Goal: Register for event/course

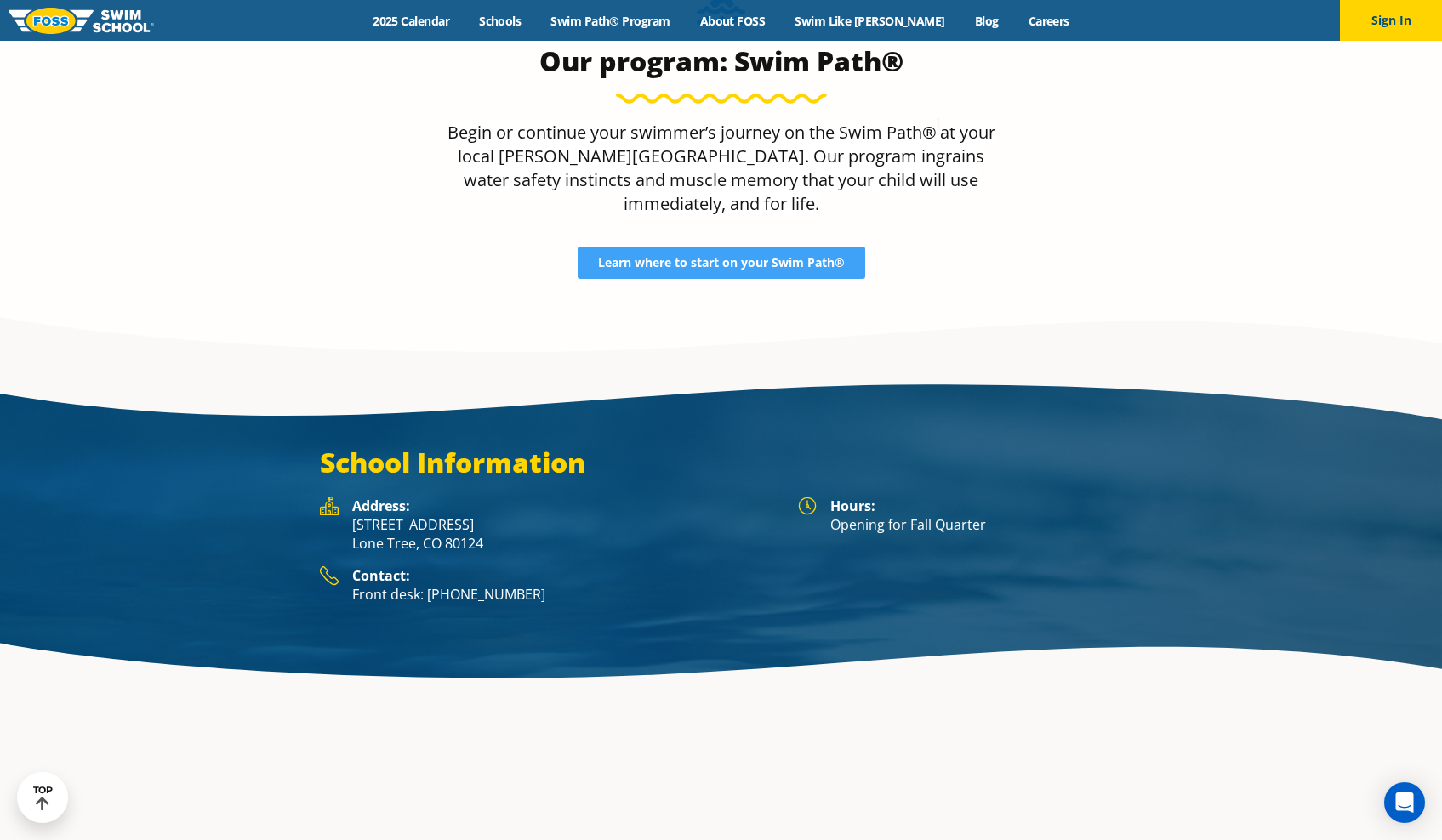
scroll to position [2623, 0]
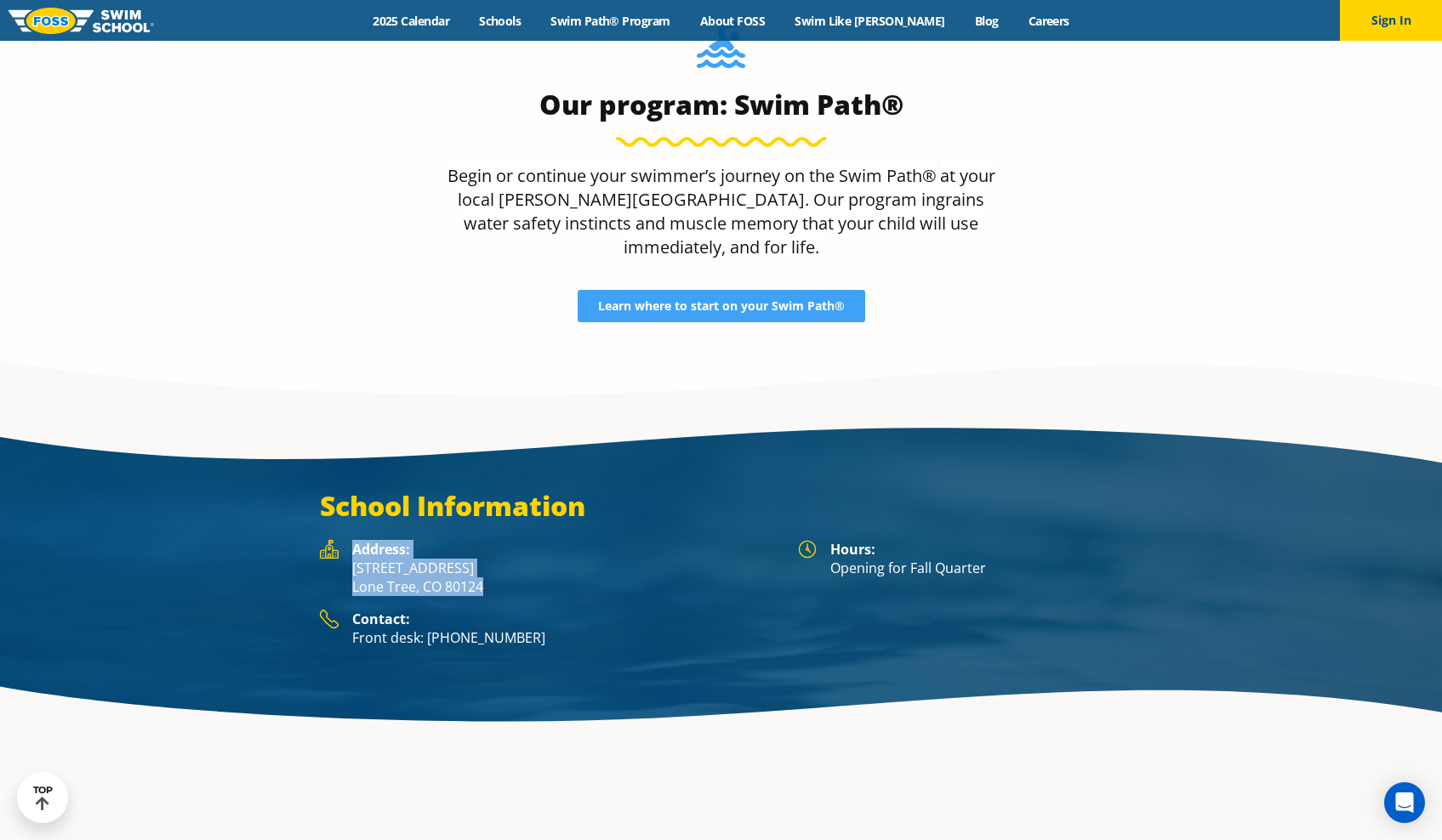
drag, startPoint x: 494, startPoint y: 456, endPoint x: 352, endPoint y: 435, distance: 143.5
click at [351, 540] on div "Address: 8455 Yosemite St. Lone Tree, CO 80124" at bounding box center [550, 575] width 461 height 70
copy div "Address: 8455 Yosemite St. Lone Tree, CO 80124"
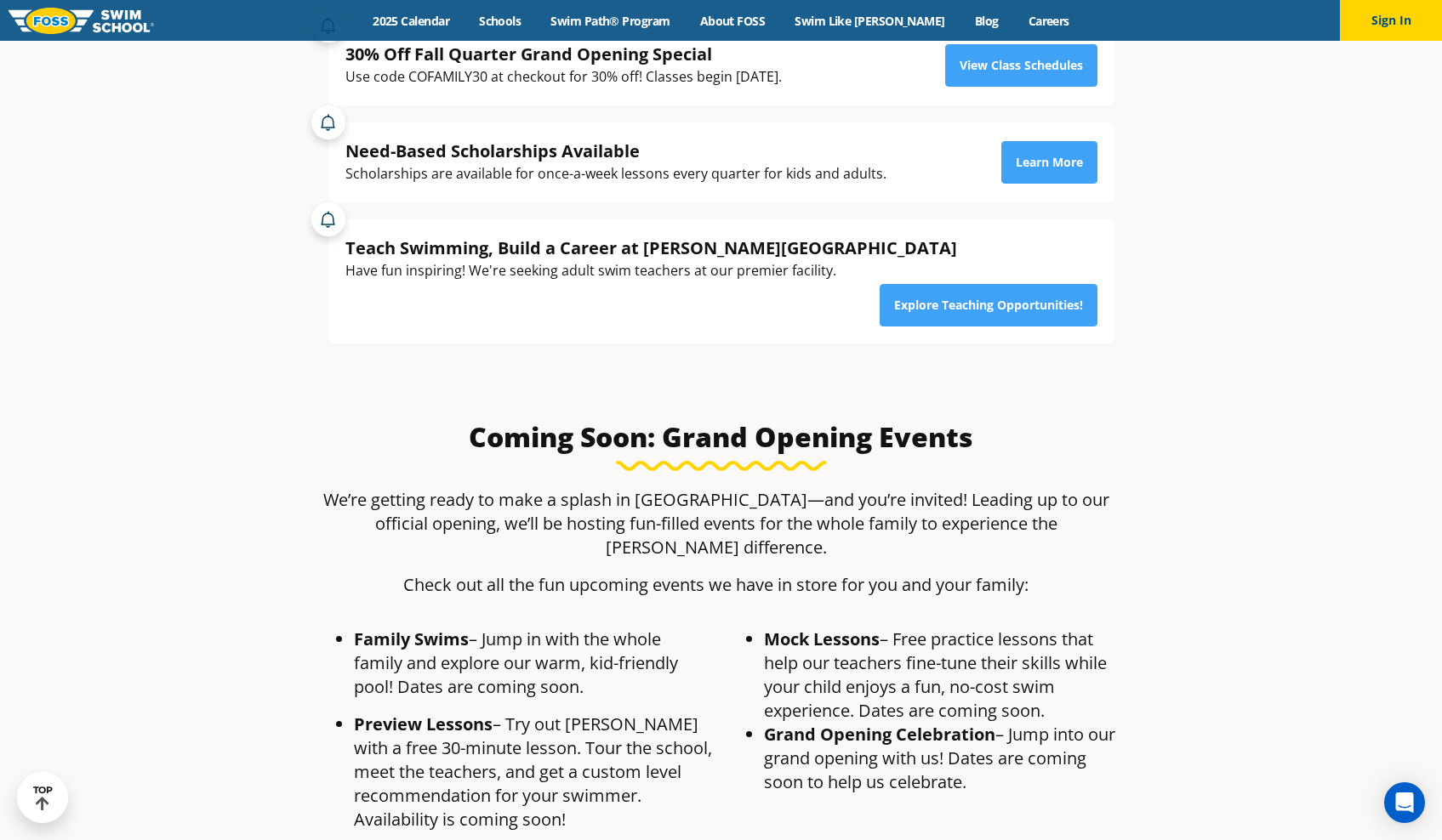
scroll to position [467, 0]
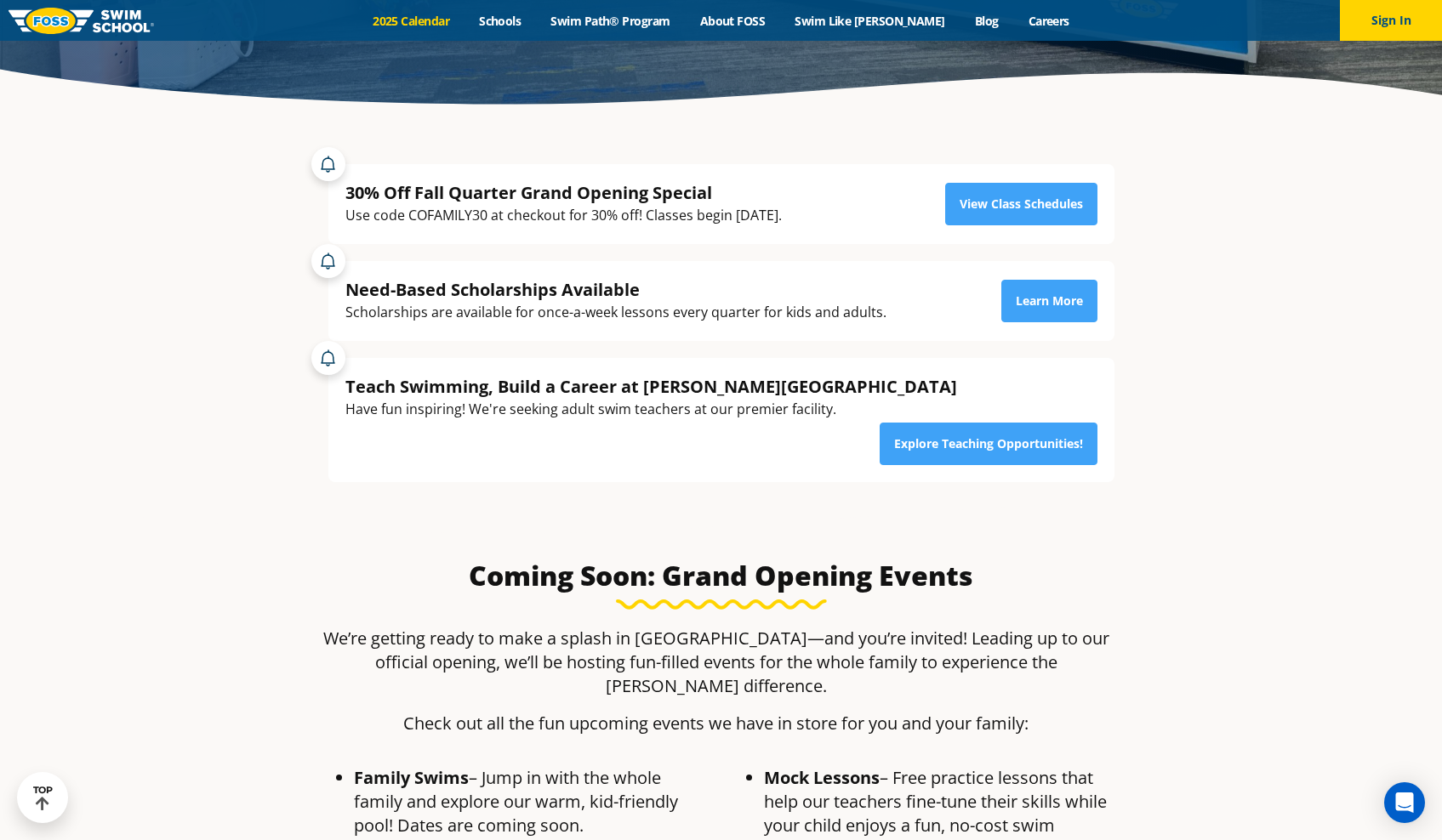
click at [456, 20] on link "2025 Calendar" at bounding box center [411, 21] width 107 height 17
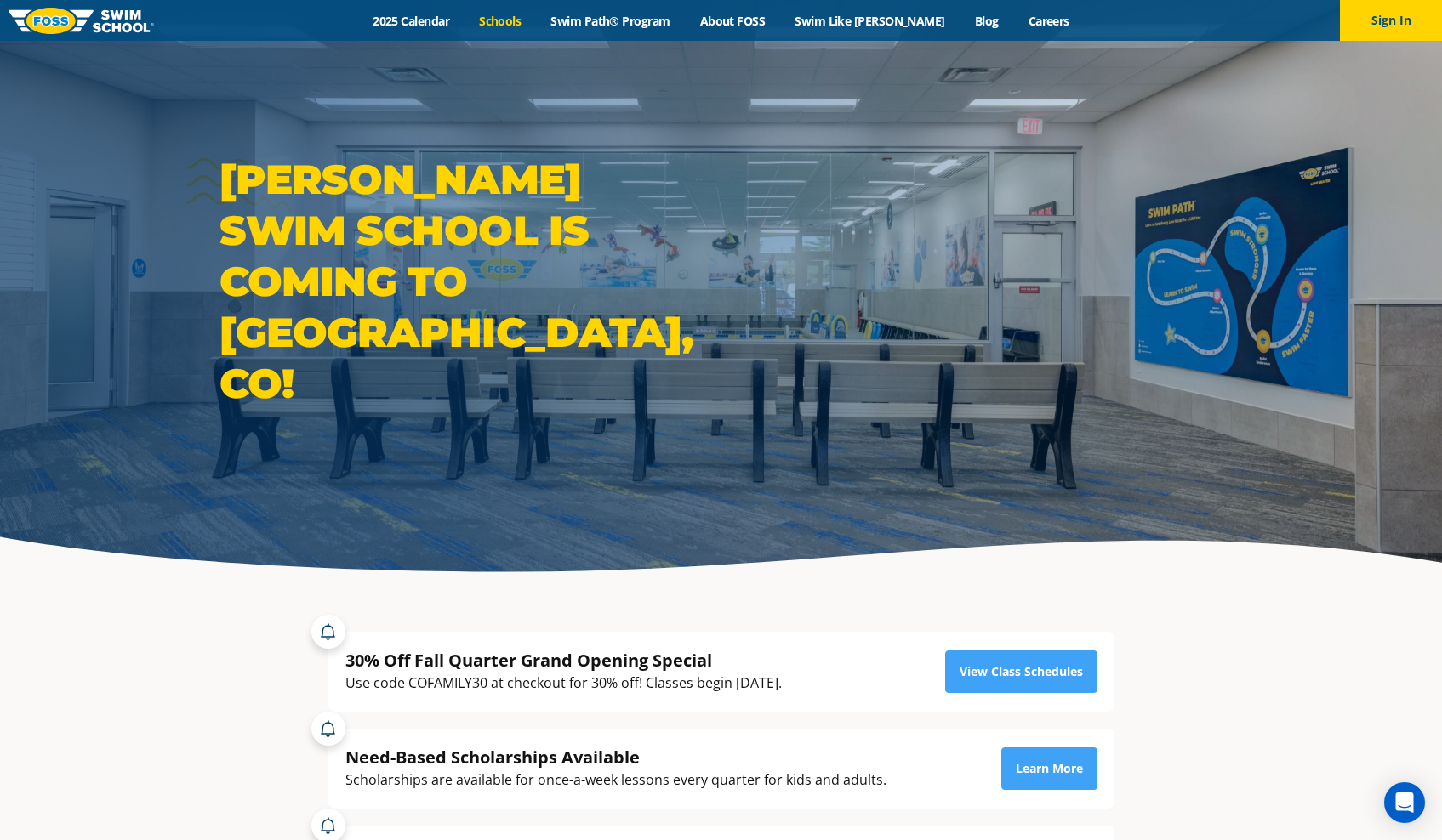
click at [536, 21] on link "Schools" at bounding box center [501, 21] width 72 height 17
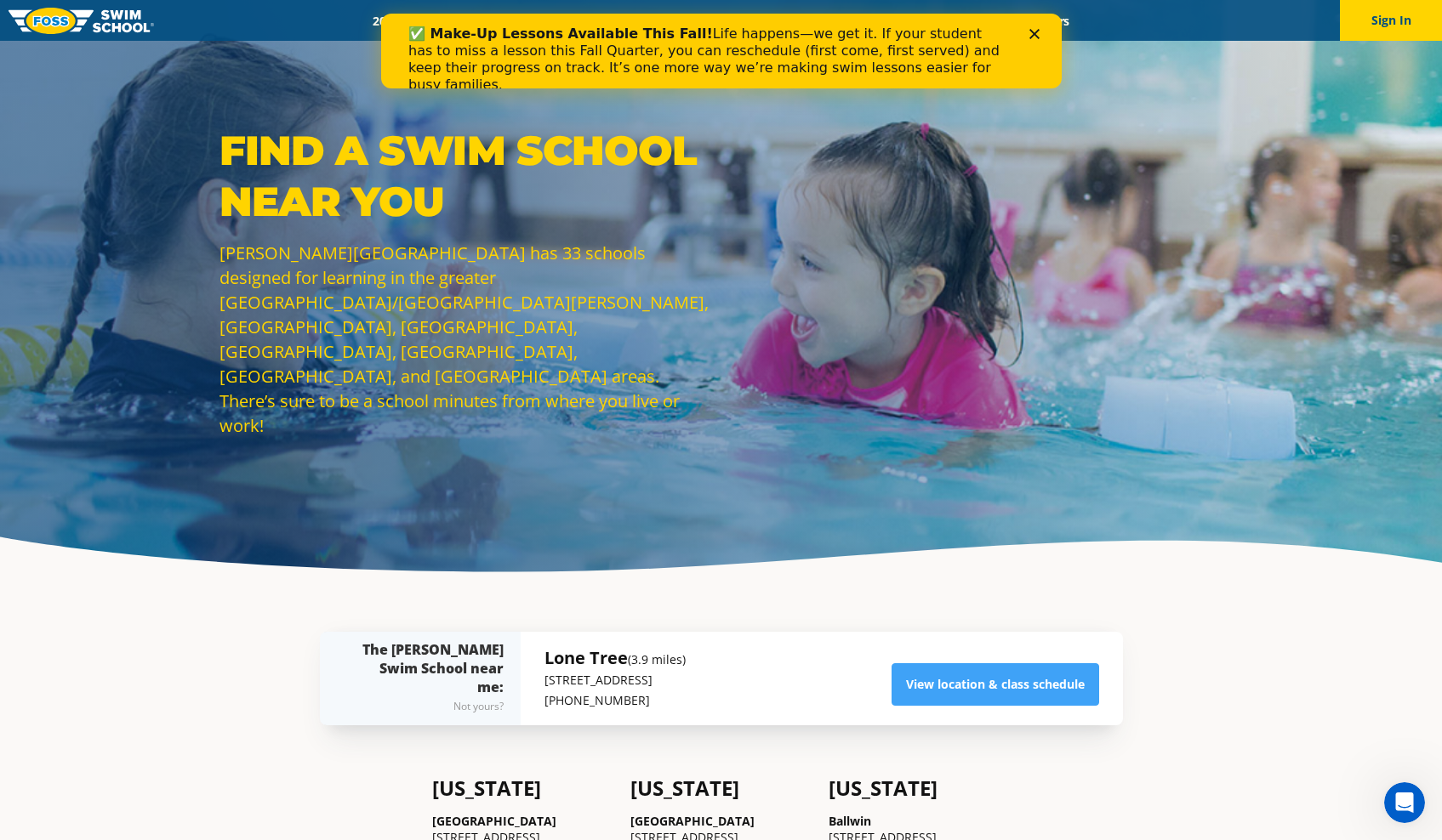
click at [1034, 32] on polygon "Close" at bounding box center [1033, 33] width 10 height 10
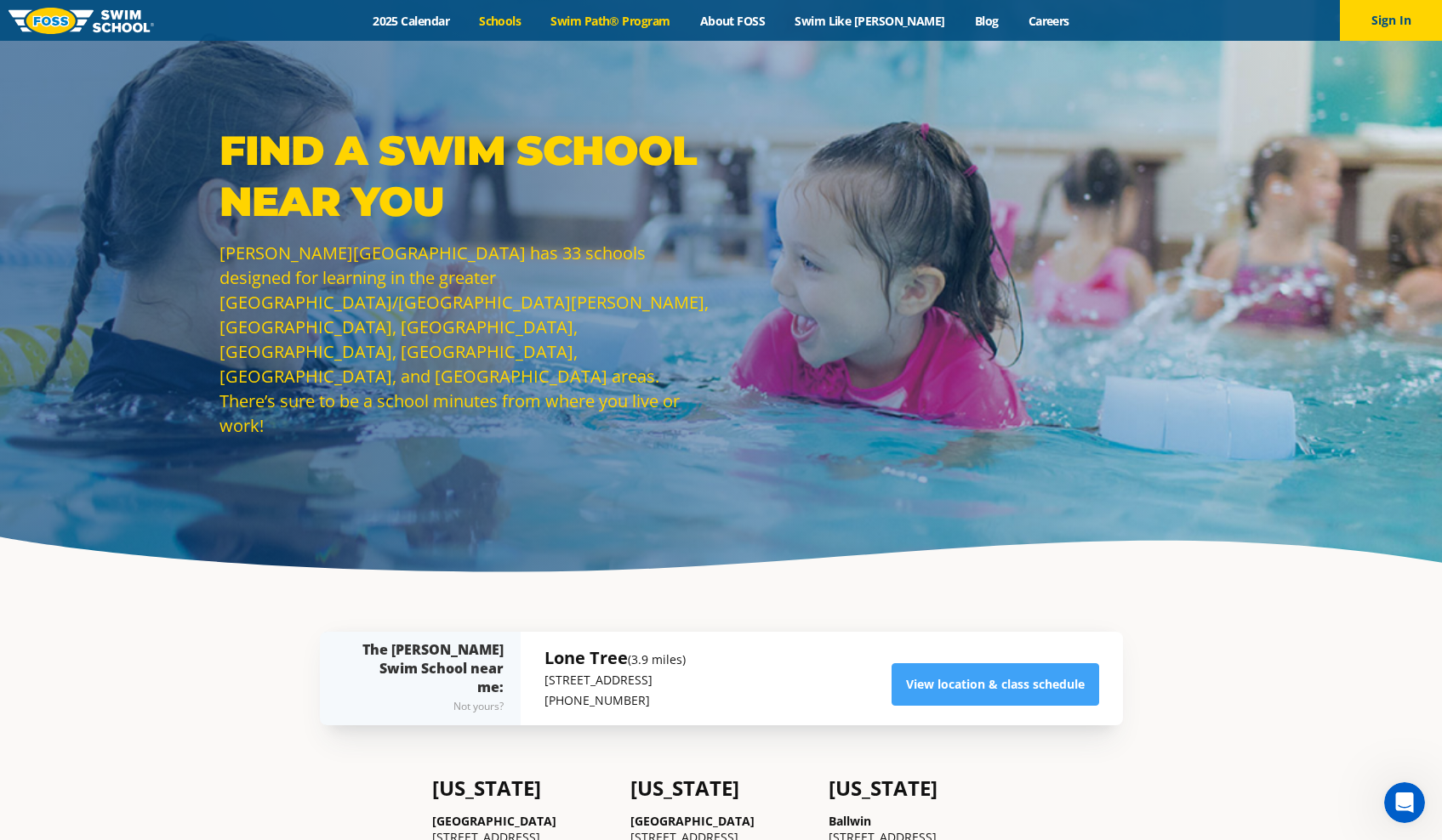
click at [626, 17] on link "Swim Path® Program" at bounding box center [611, 21] width 149 height 17
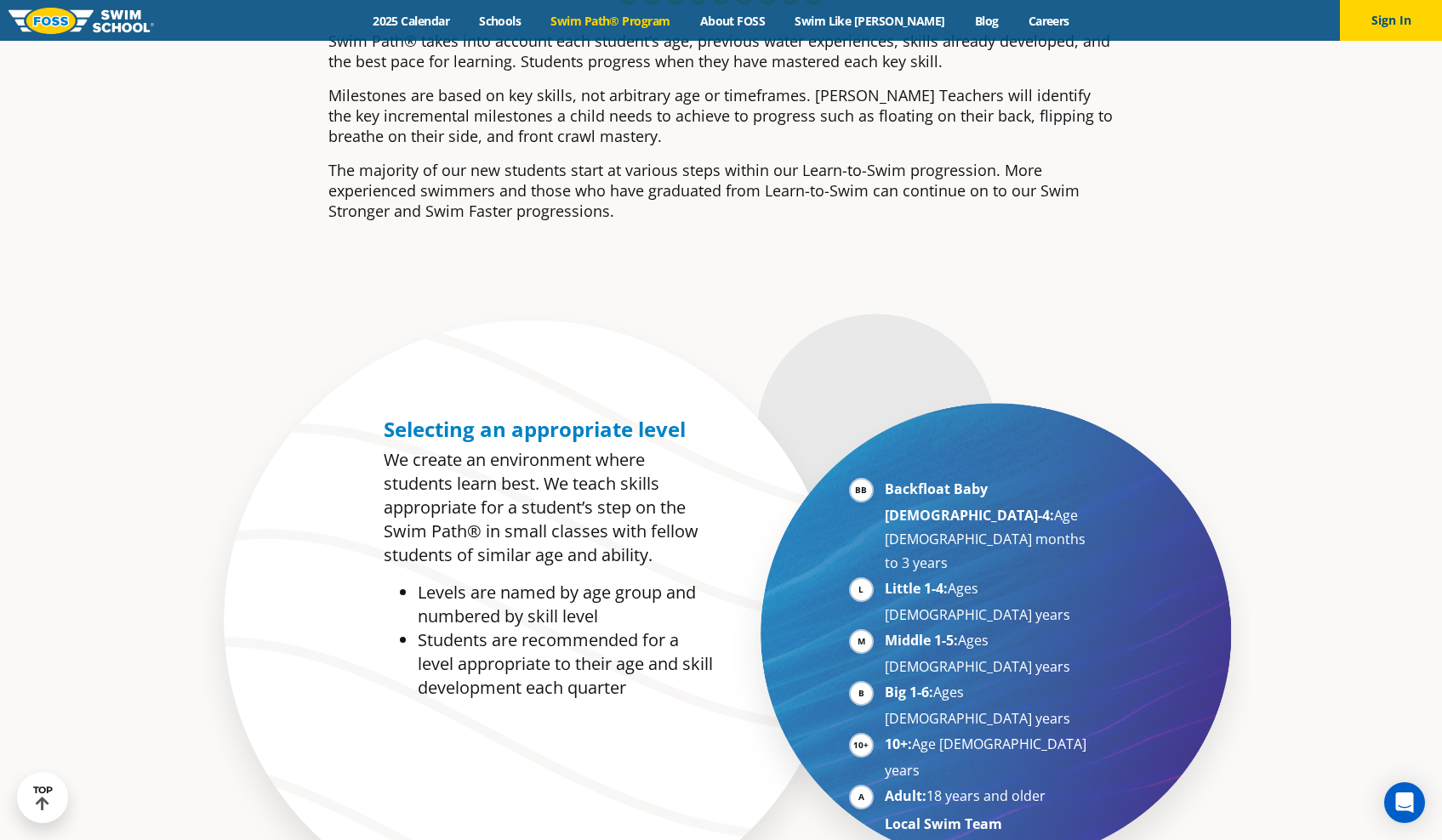
scroll to position [826, 0]
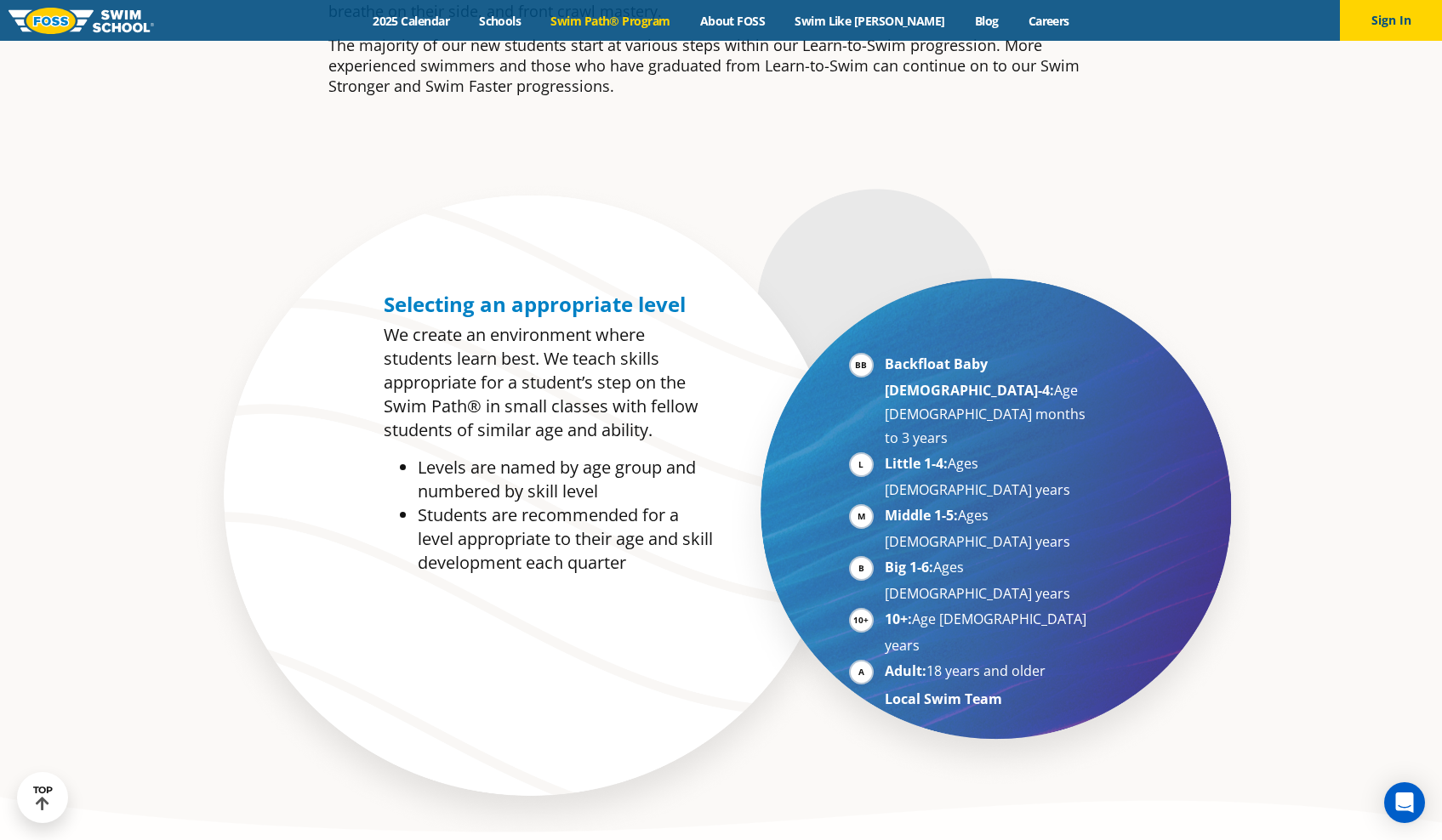
click at [1046, 452] on li "Little 1-4: Ages 3-5 years" at bounding box center [988, 476] width 208 height 50
drag, startPoint x: 1003, startPoint y: 390, endPoint x: 879, endPoint y: 372, distance: 125.3
click at [879, 372] on ul "Backfloat Baby 1-4: Age 6 months to 3 years Little 1-4: Ages 3-5 years Middle 1…" at bounding box center [971, 531] width 244 height 359
copy li "Backfloat Baby 1-4: Age 6 months to 3 years"
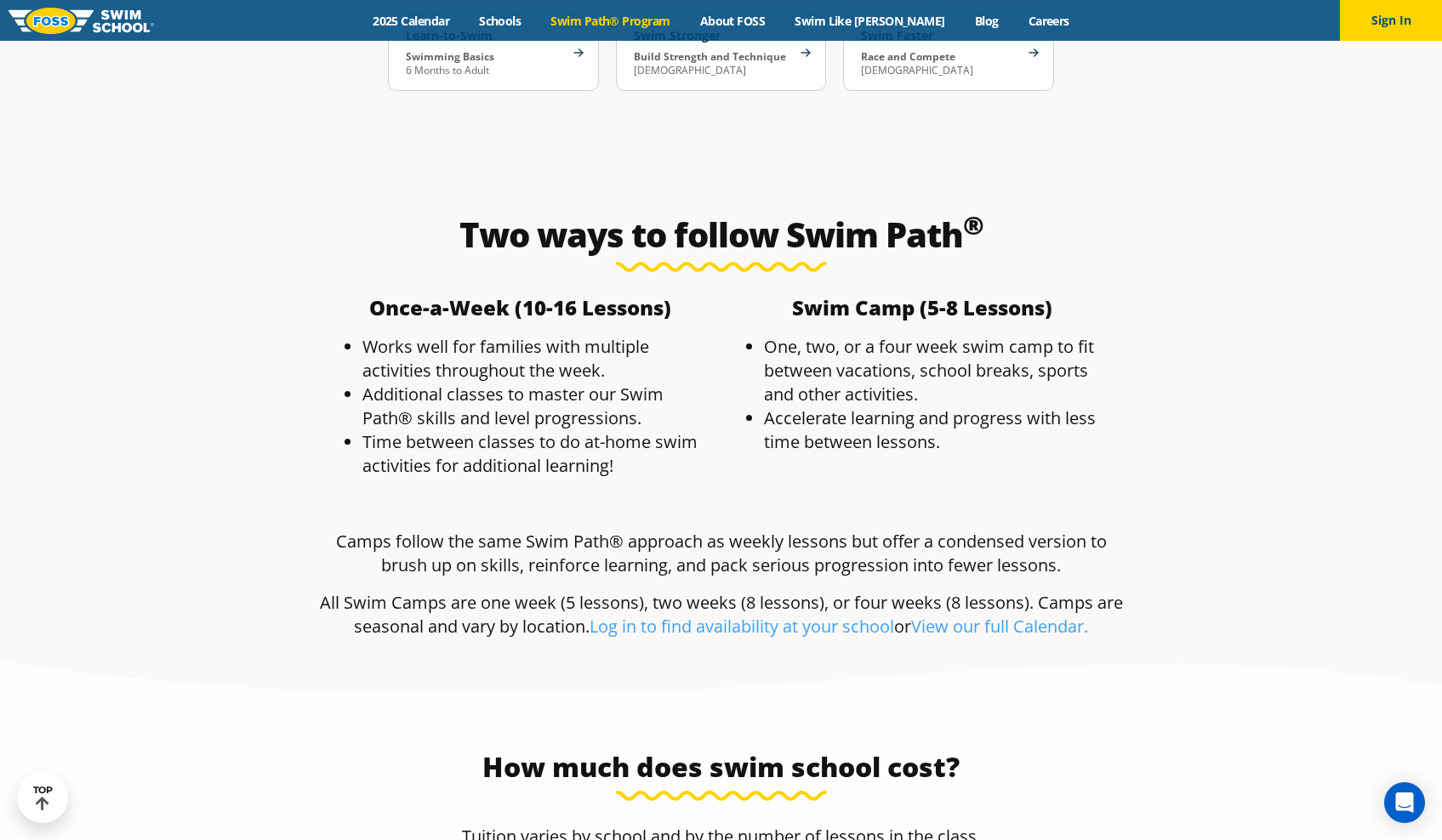
scroll to position [3100, 0]
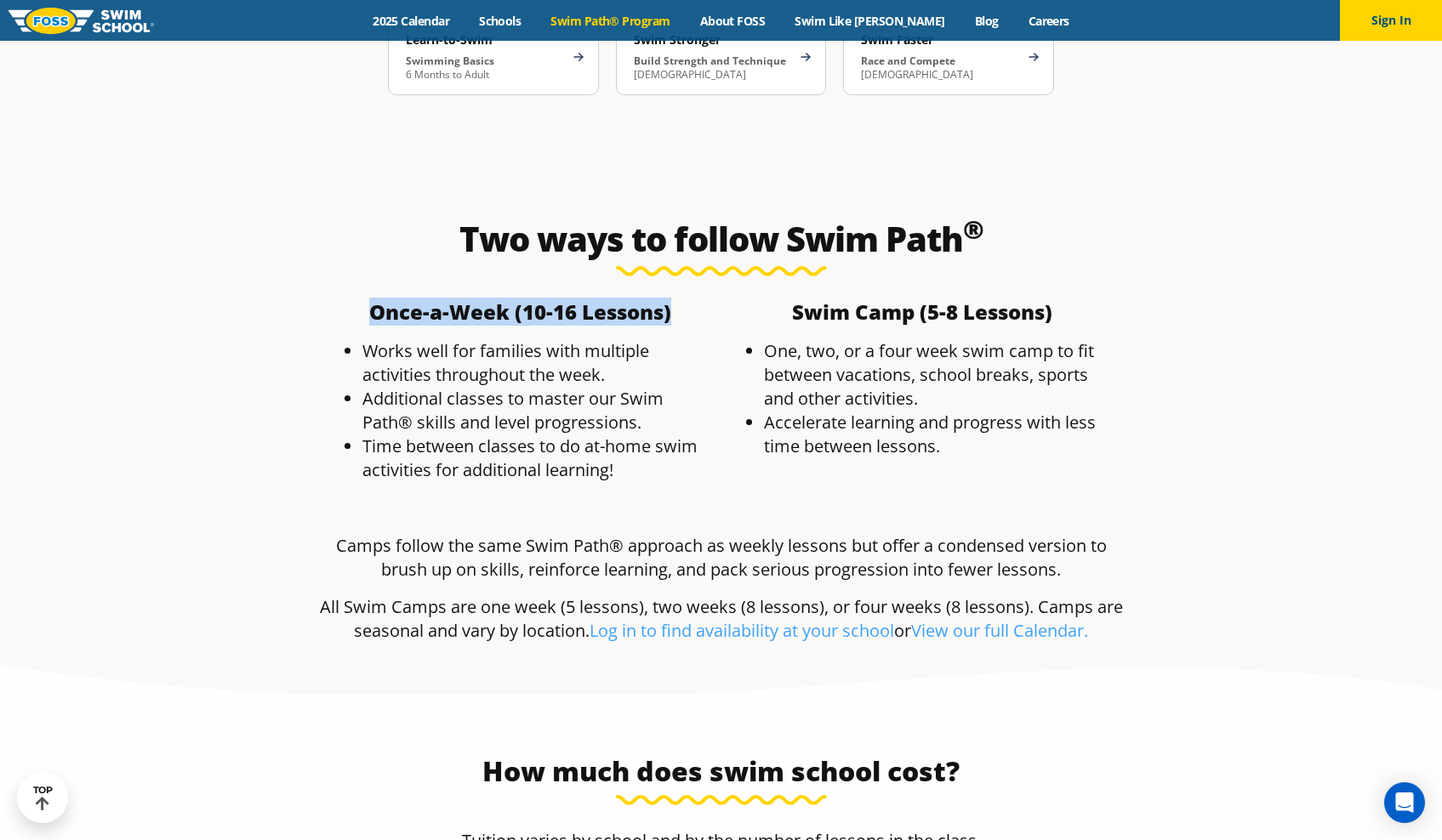
drag, startPoint x: 675, startPoint y: 178, endPoint x: 375, endPoint y: 174, distance: 300.0
click at [375, 302] on h4 "Once-a-Week (10-16 Lessons) ​" at bounding box center [521, 312] width 385 height 20
click at [377, 297] on b "Once-a-Week (10-16 Lessons)" at bounding box center [520, 311] width 302 height 28
copy b "O"
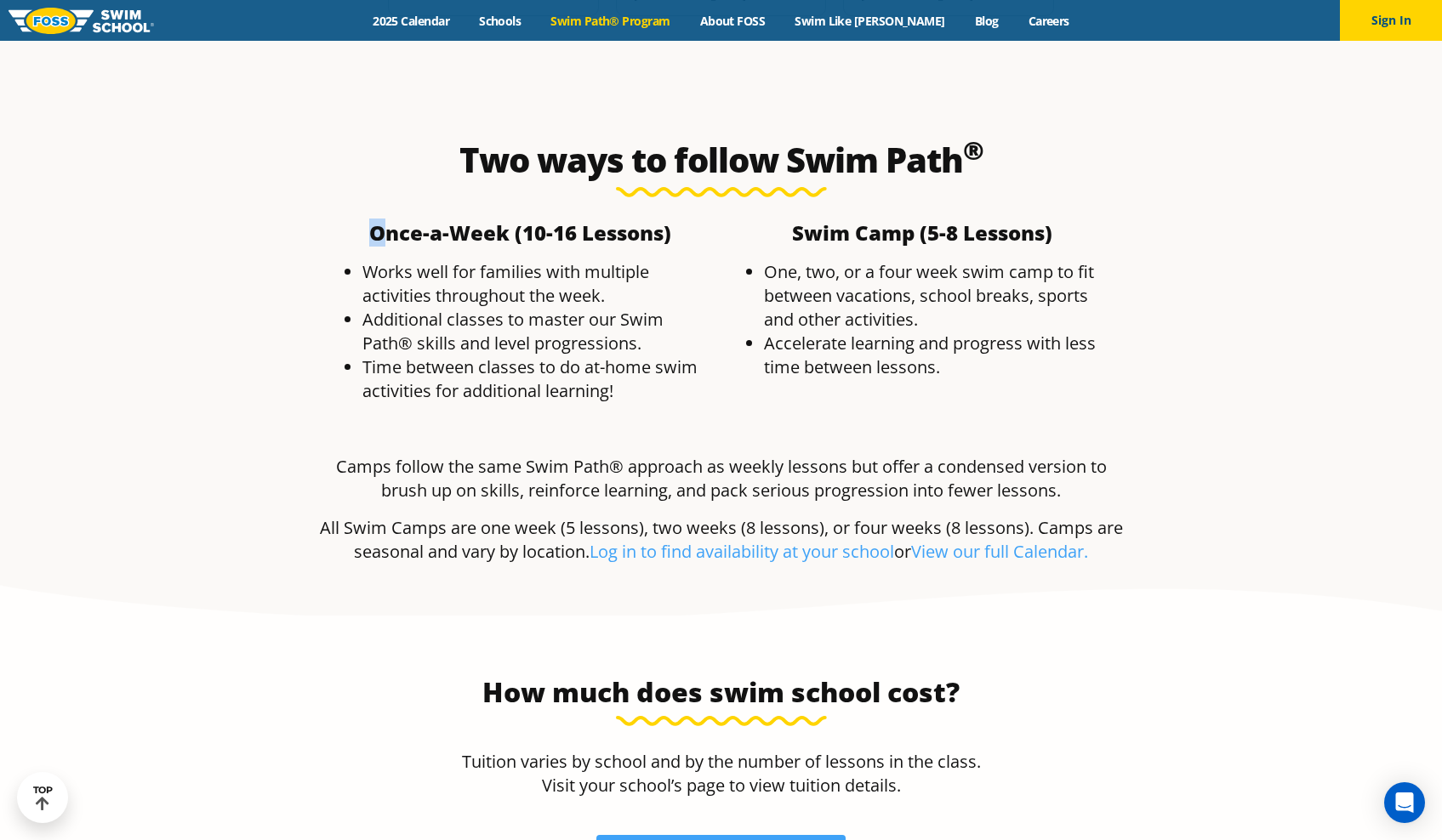
scroll to position [3237, 0]
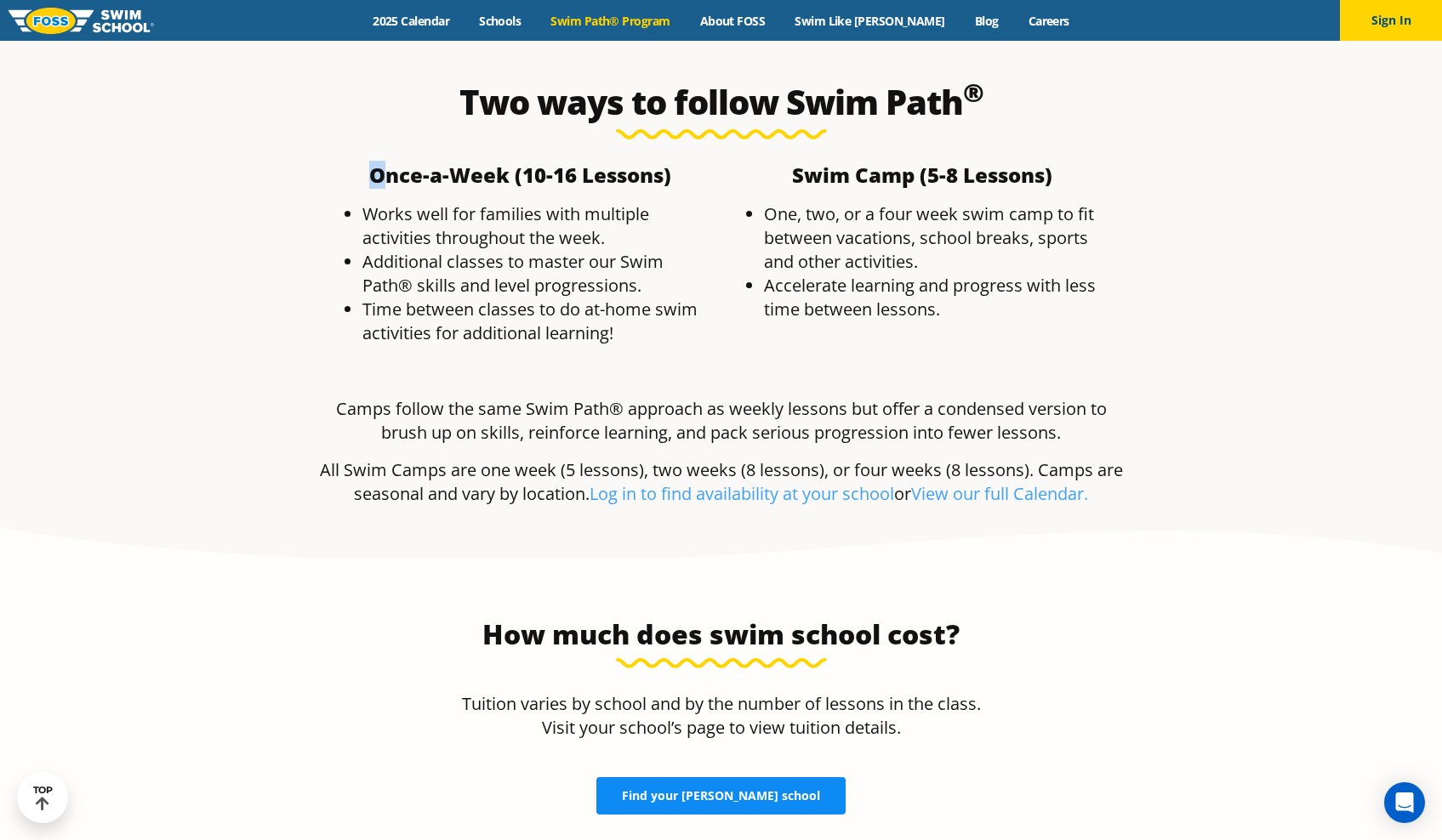
click at [726, 790] on span "Find your FOSS school" at bounding box center [721, 796] width 198 height 12
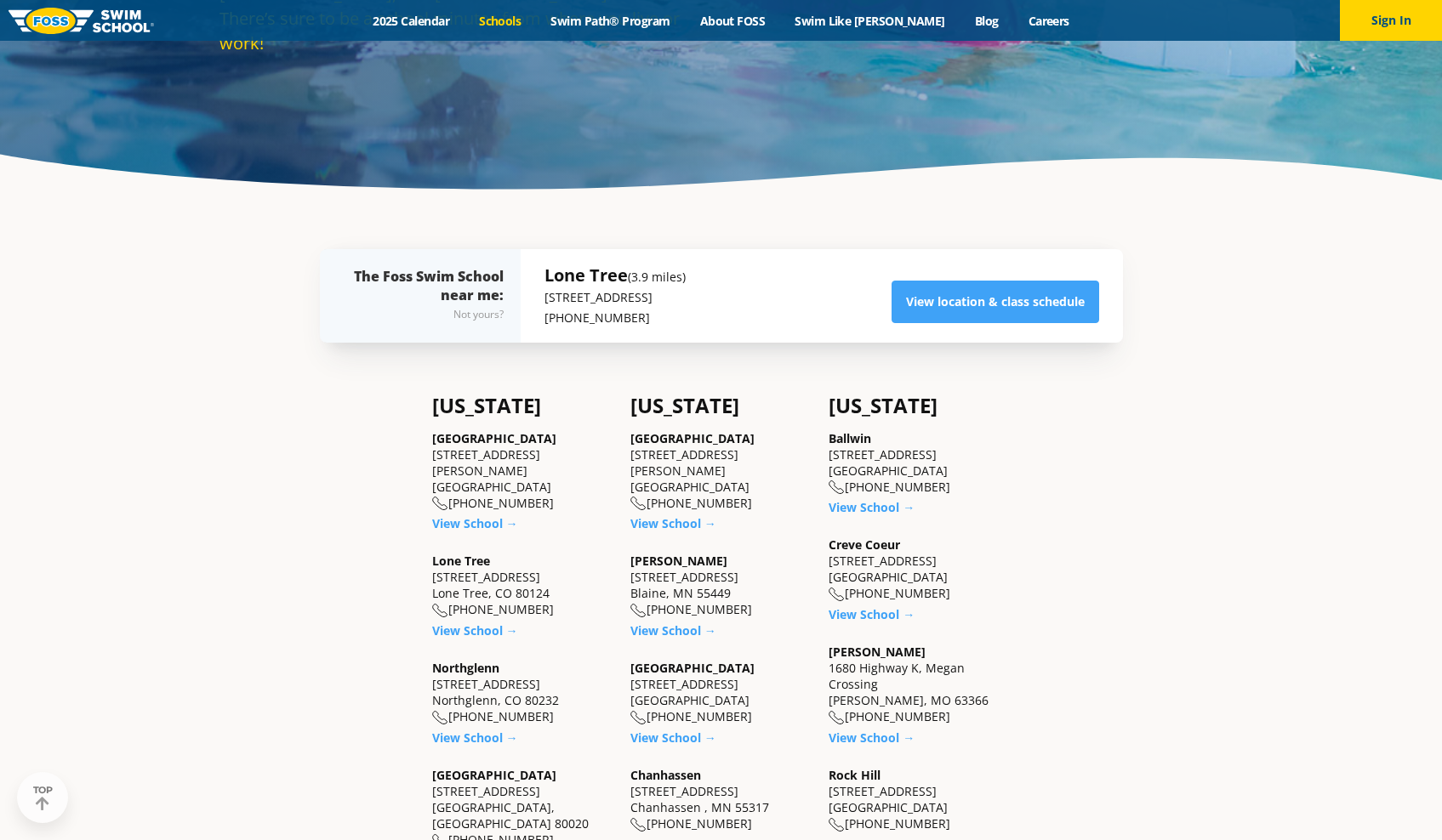
scroll to position [444, 0]
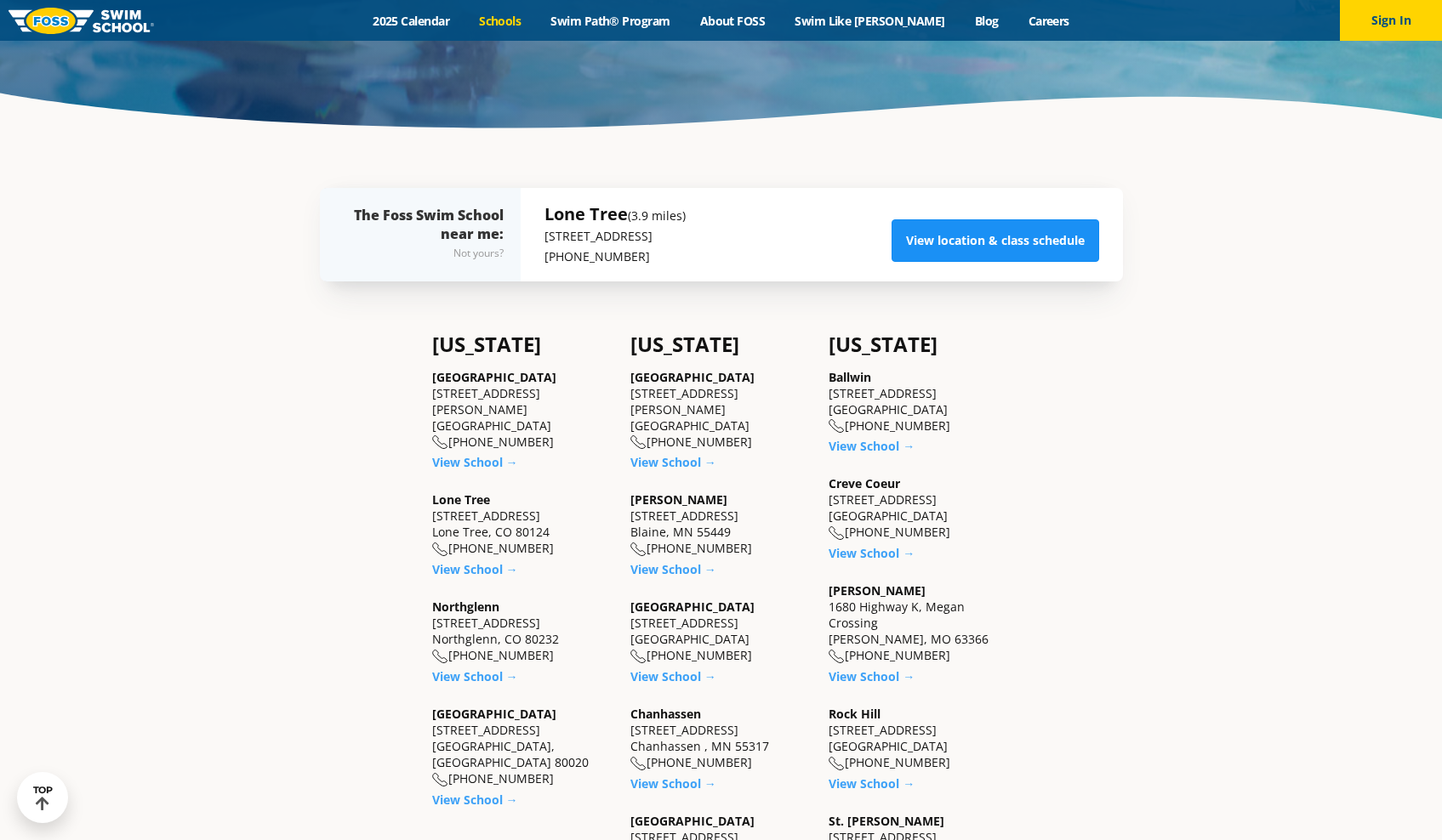
click at [950, 231] on link "View location & class schedule" at bounding box center [996, 241] width 208 height 42
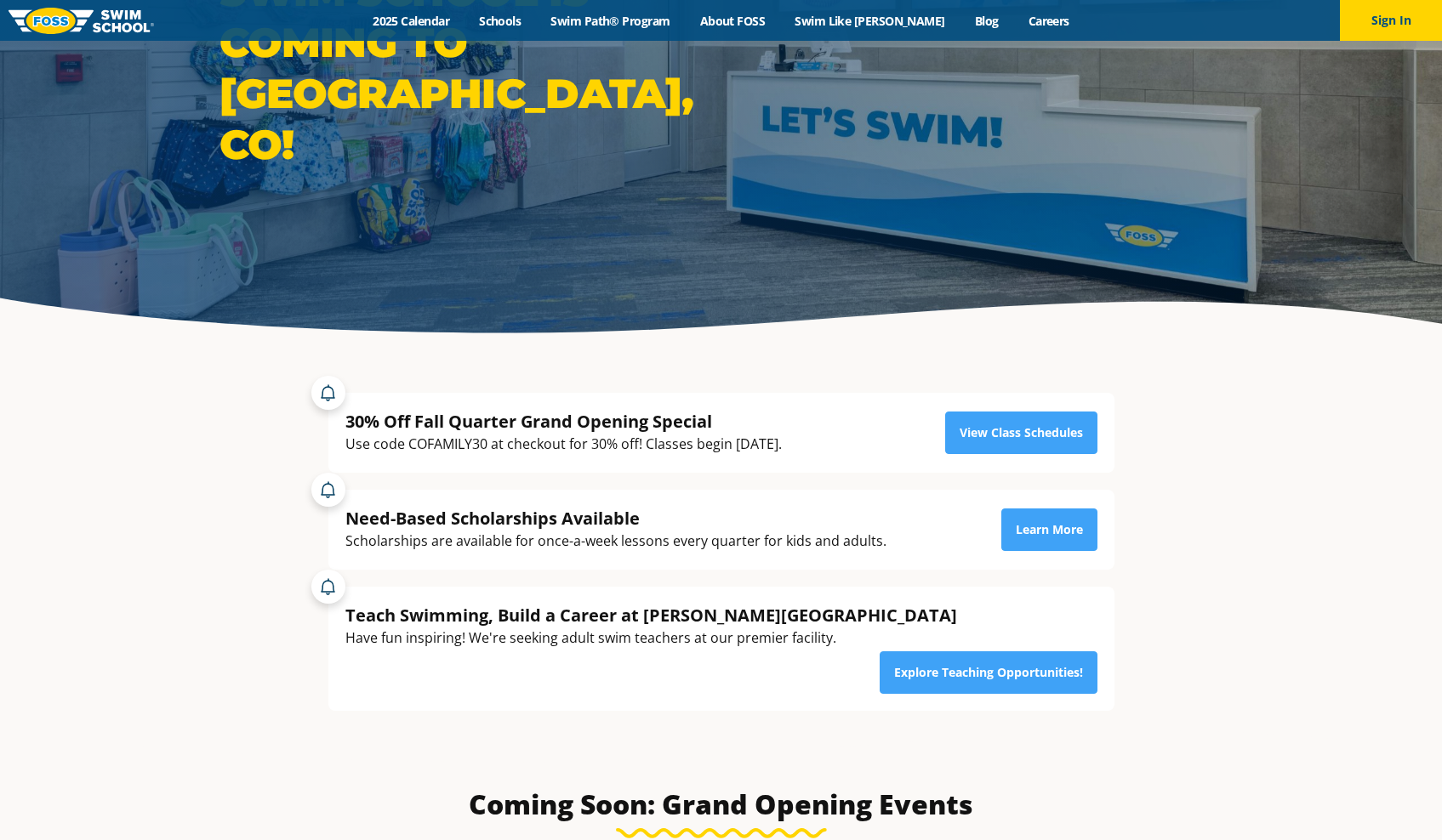
scroll to position [306, 0]
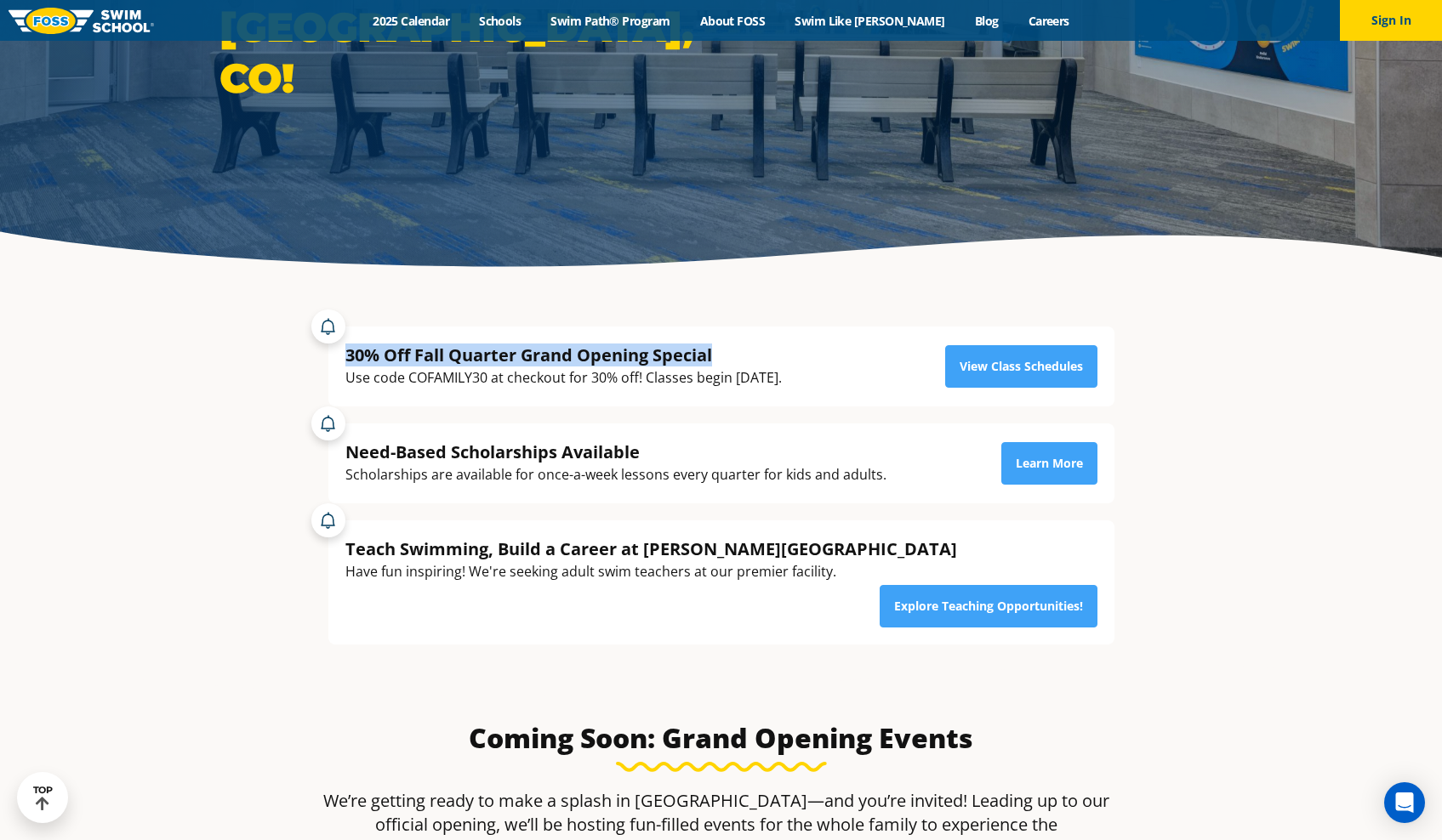
drag, startPoint x: 346, startPoint y: 356, endPoint x: 721, endPoint y: 352, distance: 375.0
click at [721, 352] on div "30% Off Fall Quarter Grand Opening Special" at bounding box center [563, 354] width 436 height 23
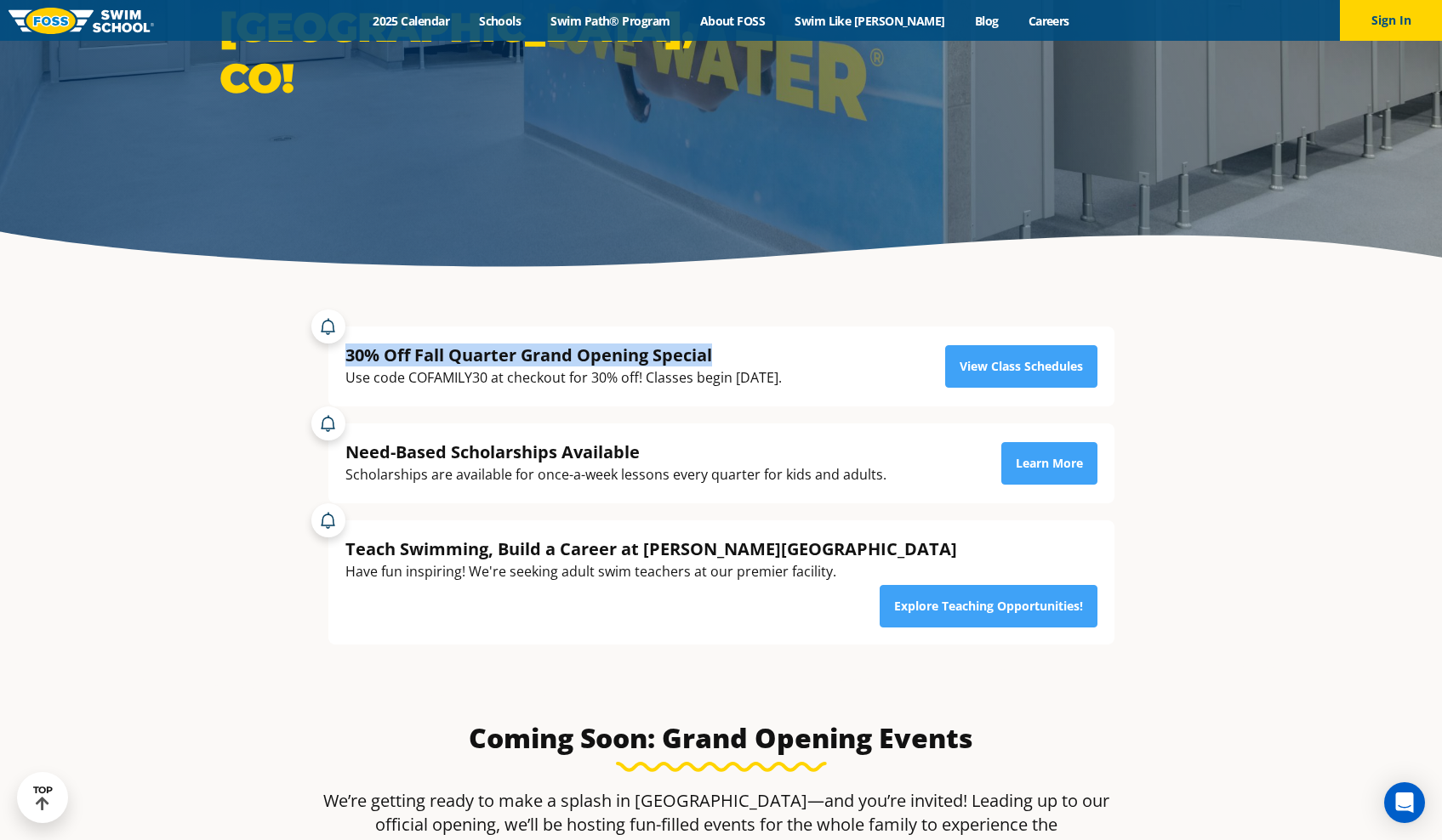
copy div "30% Off Fall Quarter Grand Opening Special"
click at [1016, 369] on link "View Class Schedules" at bounding box center [1021, 366] width 152 height 42
